Goal: Transaction & Acquisition: Subscribe to service/newsletter

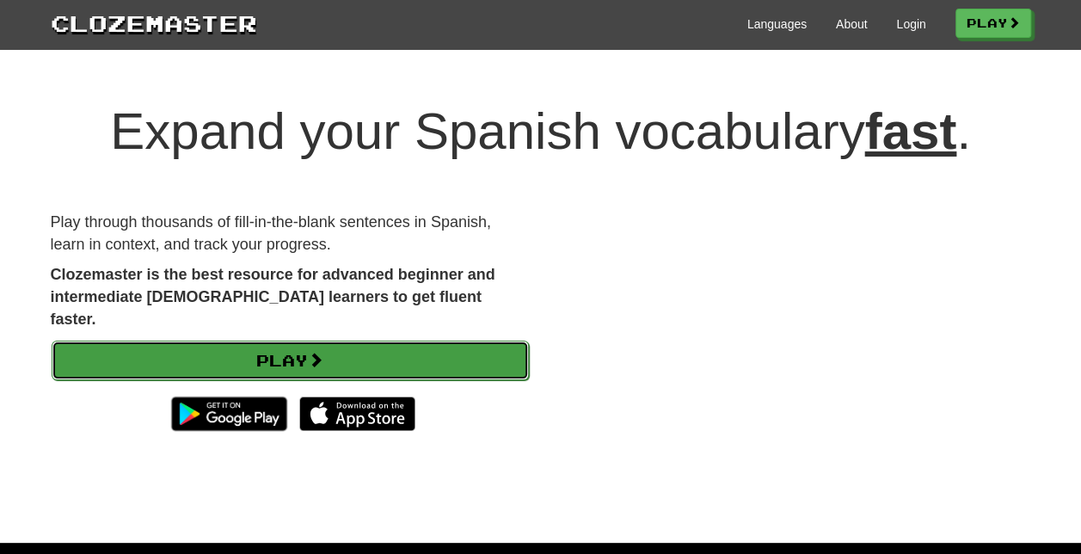
click at [396, 342] on link "Play" at bounding box center [290, 360] width 477 height 40
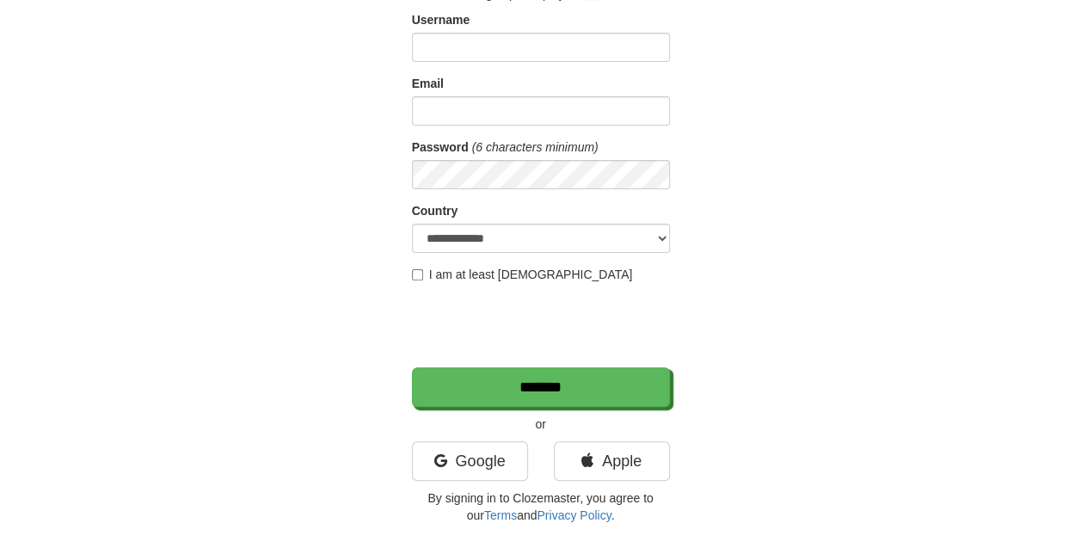
scroll to position [130, 0]
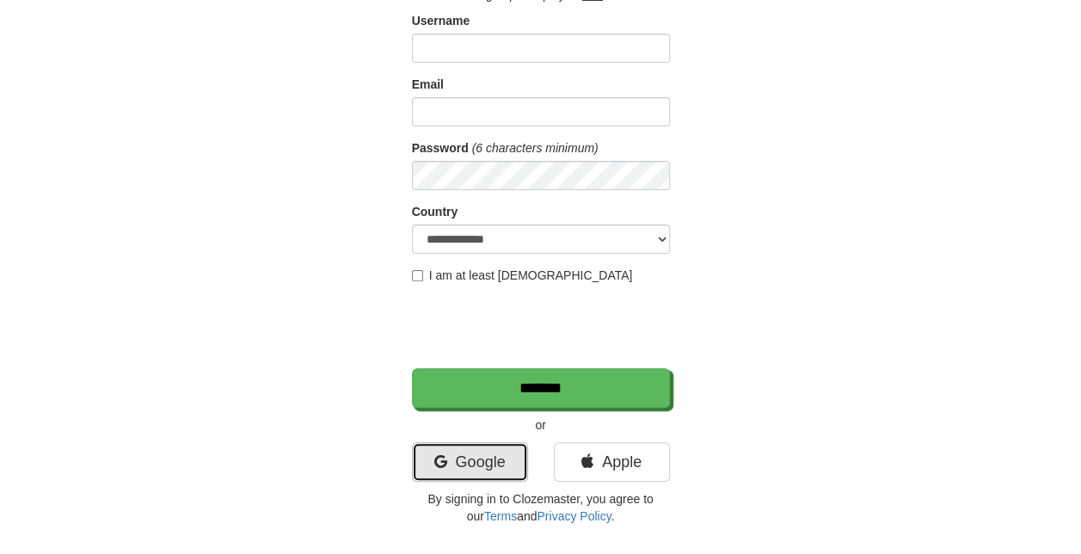
click at [481, 465] on link "Google" at bounding box center [470, 462] width 116 height 40
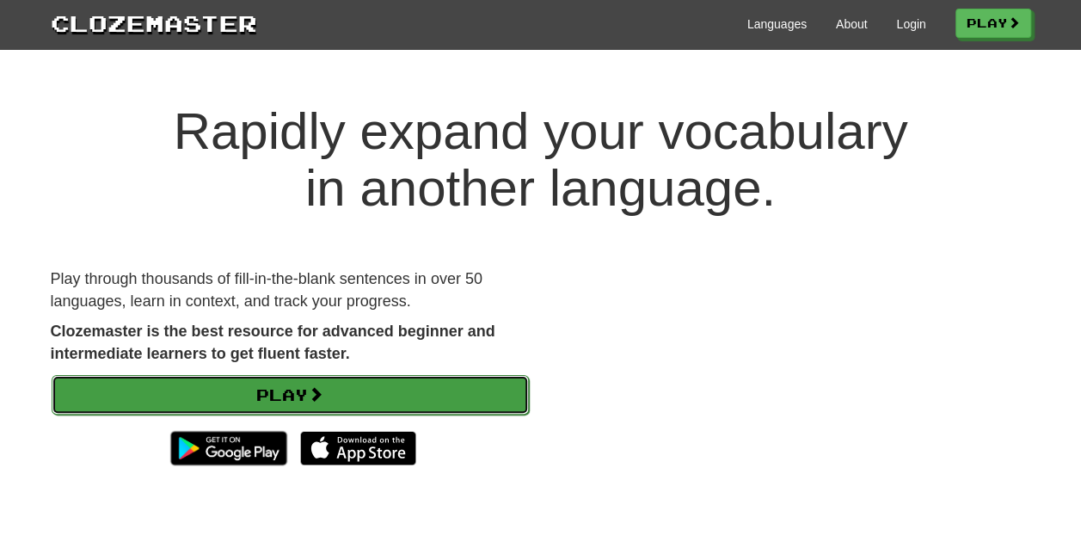
click at [394, 387] on link "Play" at bounding box center [290, 395] width 477 height 40
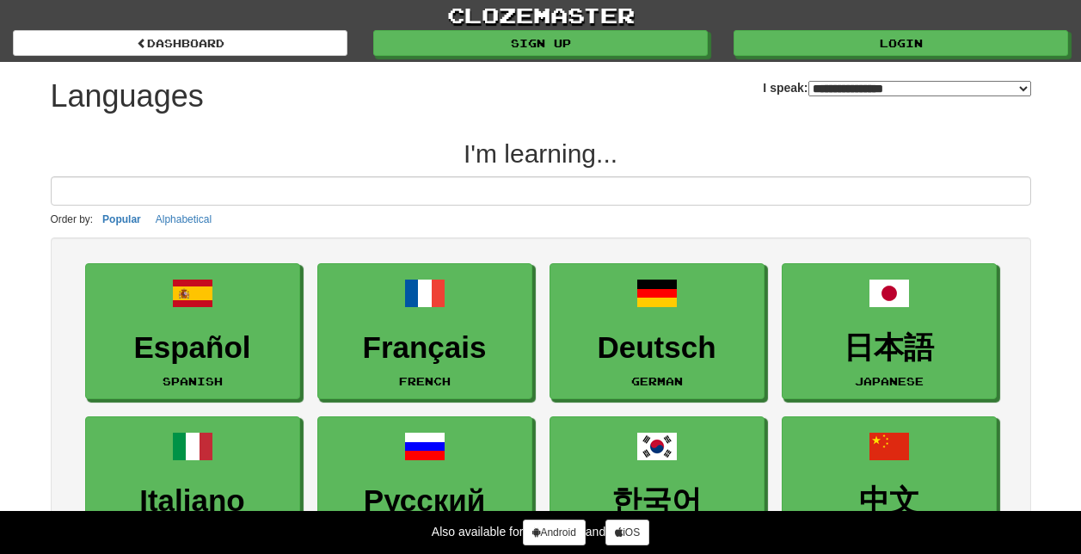
select select "*******"
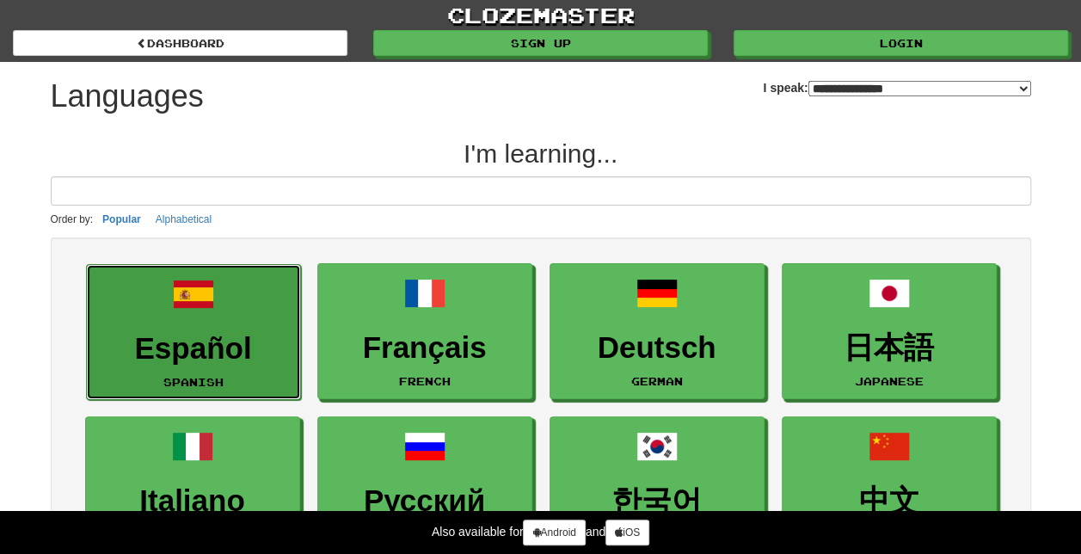
click at [220, 327] on link "Español Spanish" at bounding box center [193, 332] width 215 height 137
